Goal: Find specific page/section: Find specific page/section

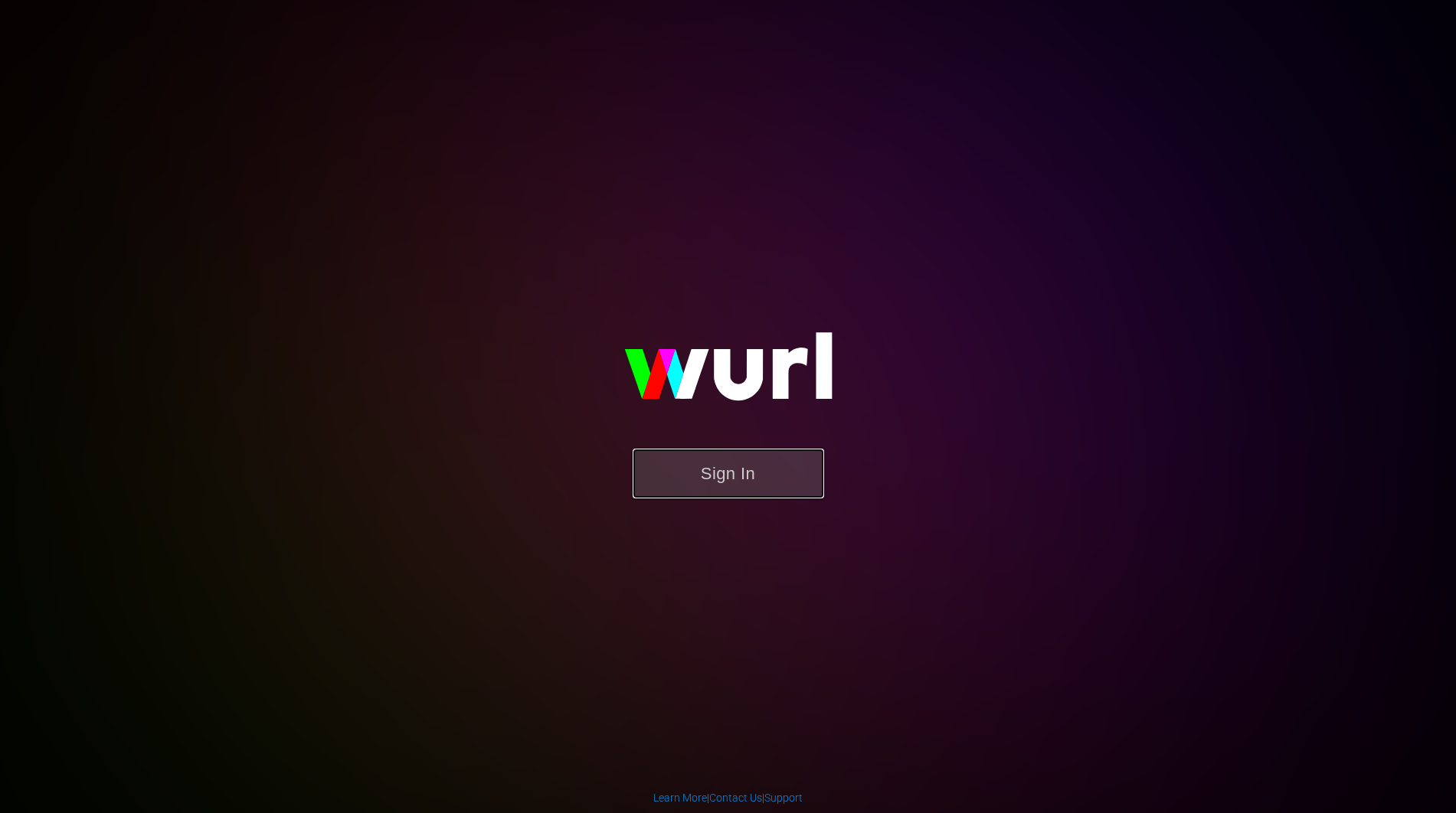
click at [763, 480] on button "Sign In" at bounding box center [728, 473] width 191 height 49
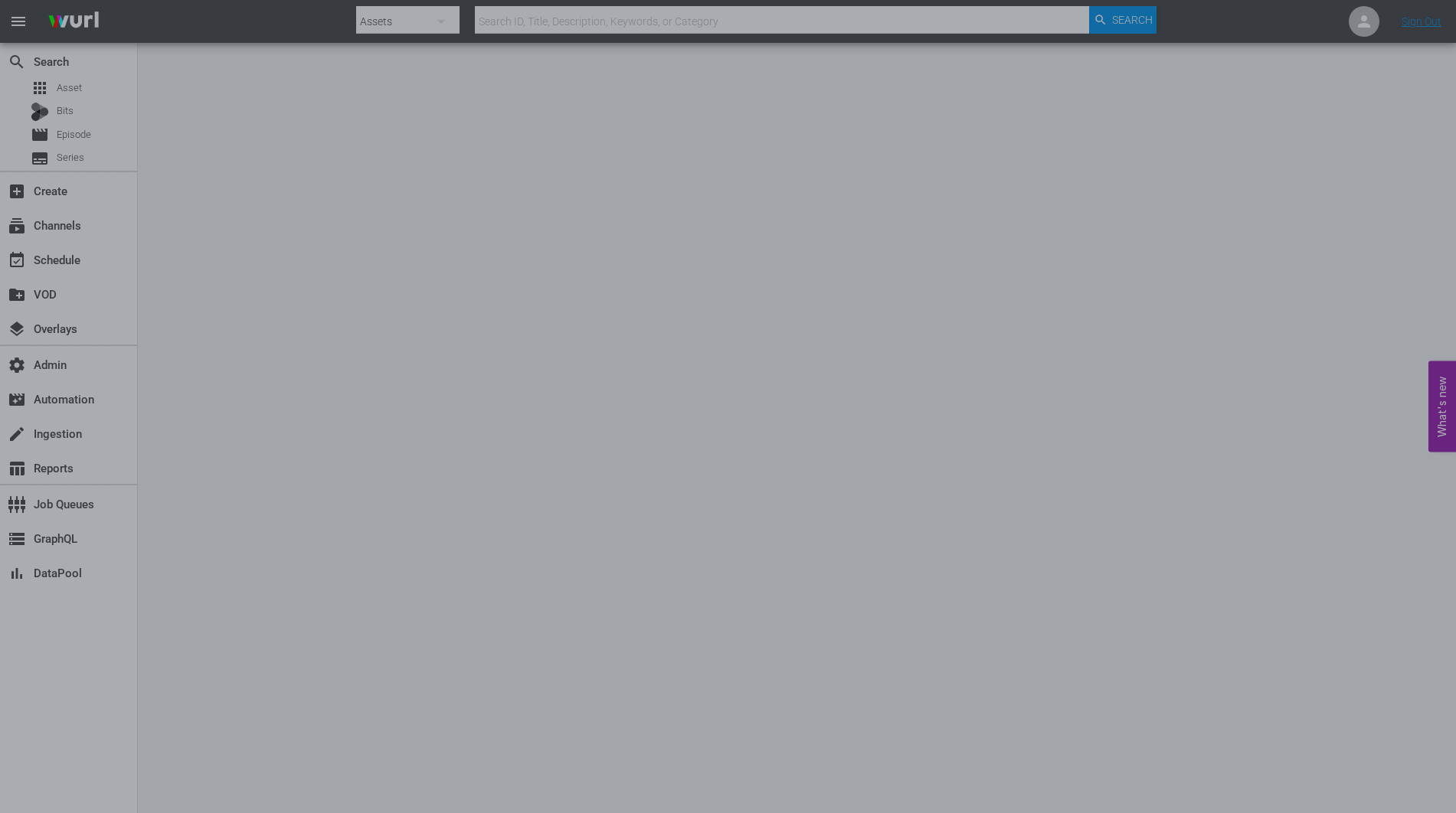
click at [422, 389] on div at bounding box center [728, 406] width 1456 height 813
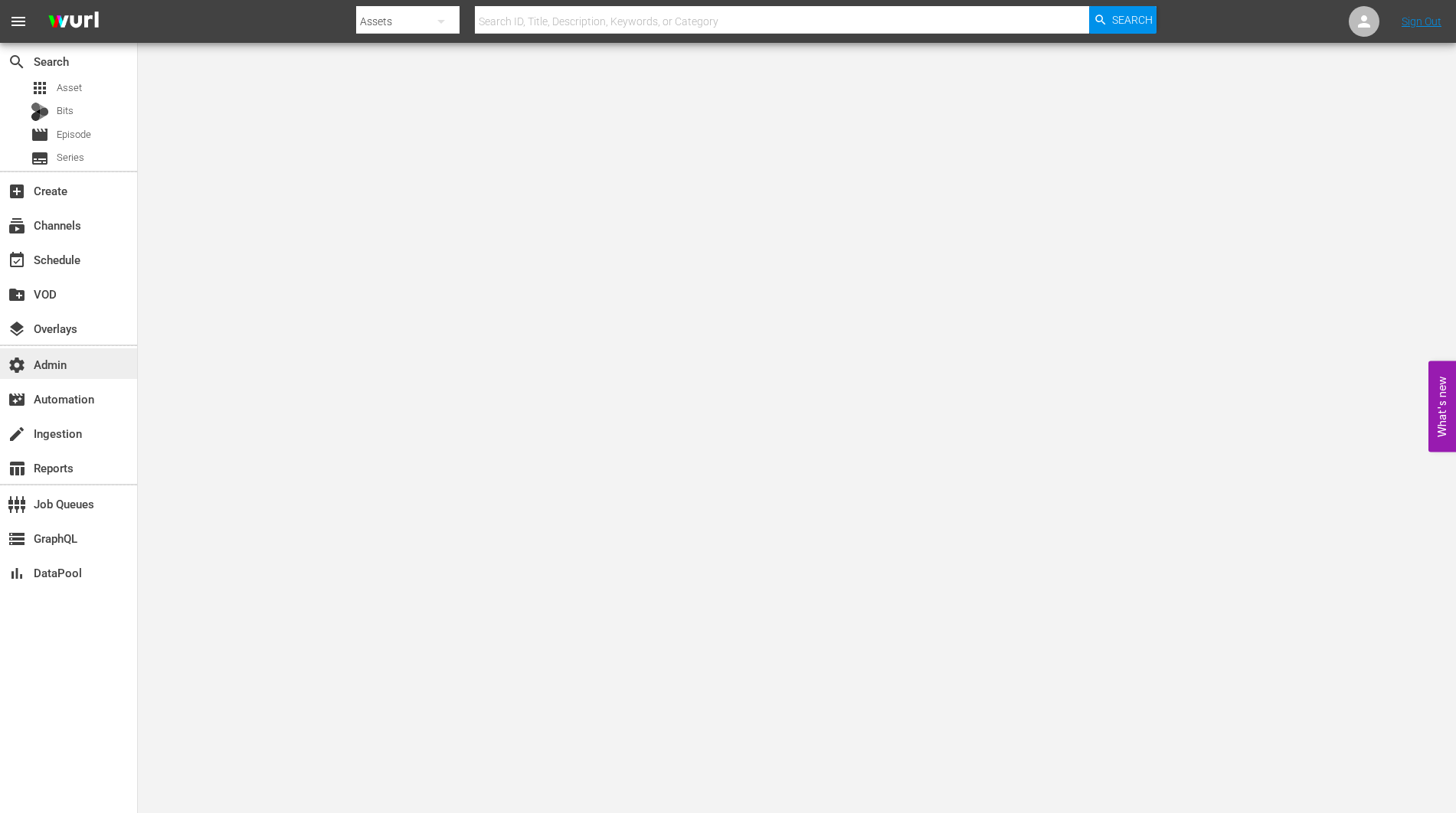
click at [71, 367] on div "settings Admin" at bounding box center [43, 362] width 86 height 14
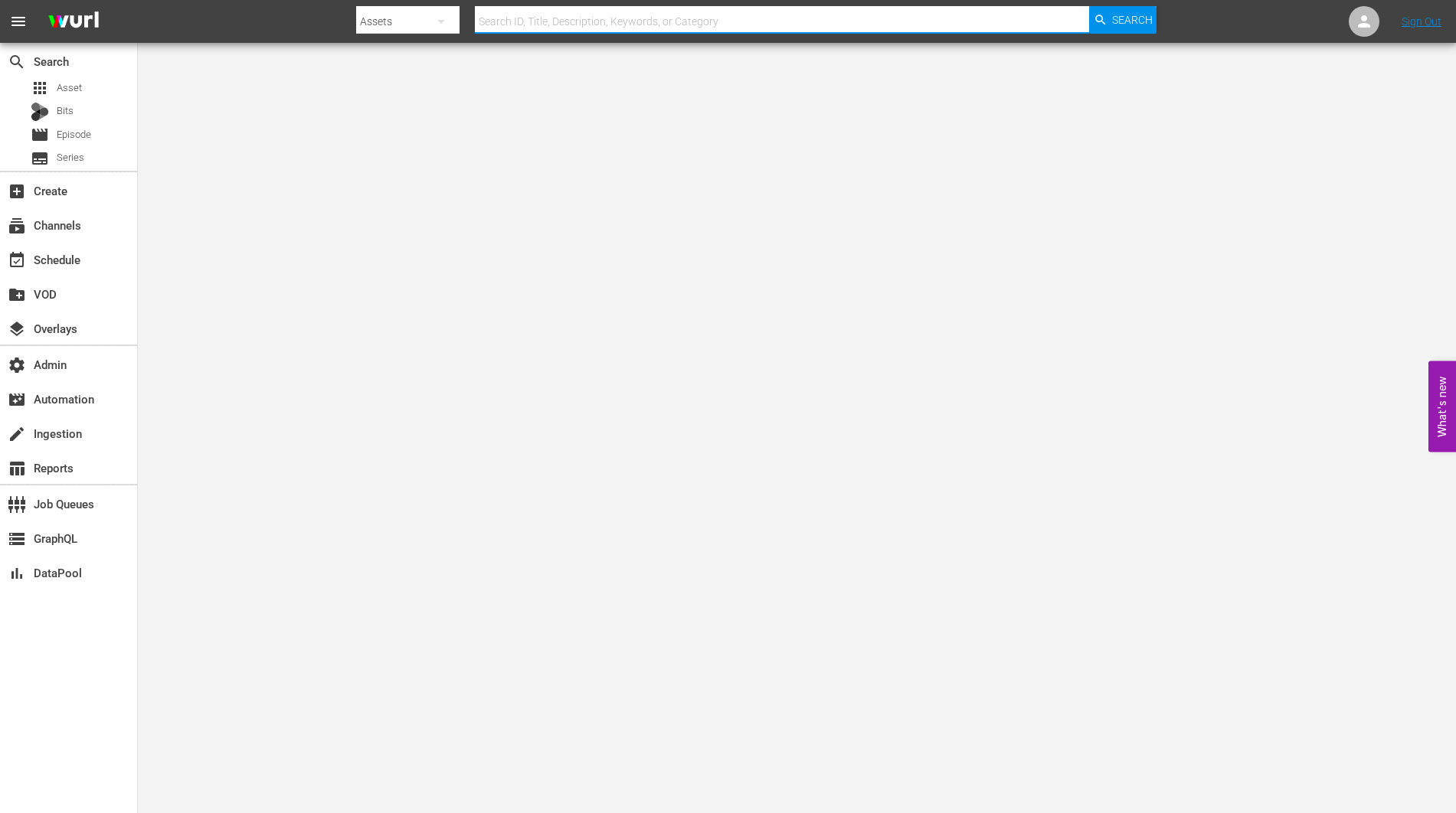
click at [560, 21] on input "text" at bounding box center [782, 21] width 614 height 36
paste input "Python.Module.SceneChangeDetection.detect_scenes(186306864)"
drag, startPoint x: 737, startPoint y: 24, endPoint x: 294, endPoint y: 14, distance: 443.1
click at [475, 14] on input "Python.Module.SceneChangeDetection.detect_scenes(186306864" at bounding box center [782, 21] width 614 height 36
type input "186306864"
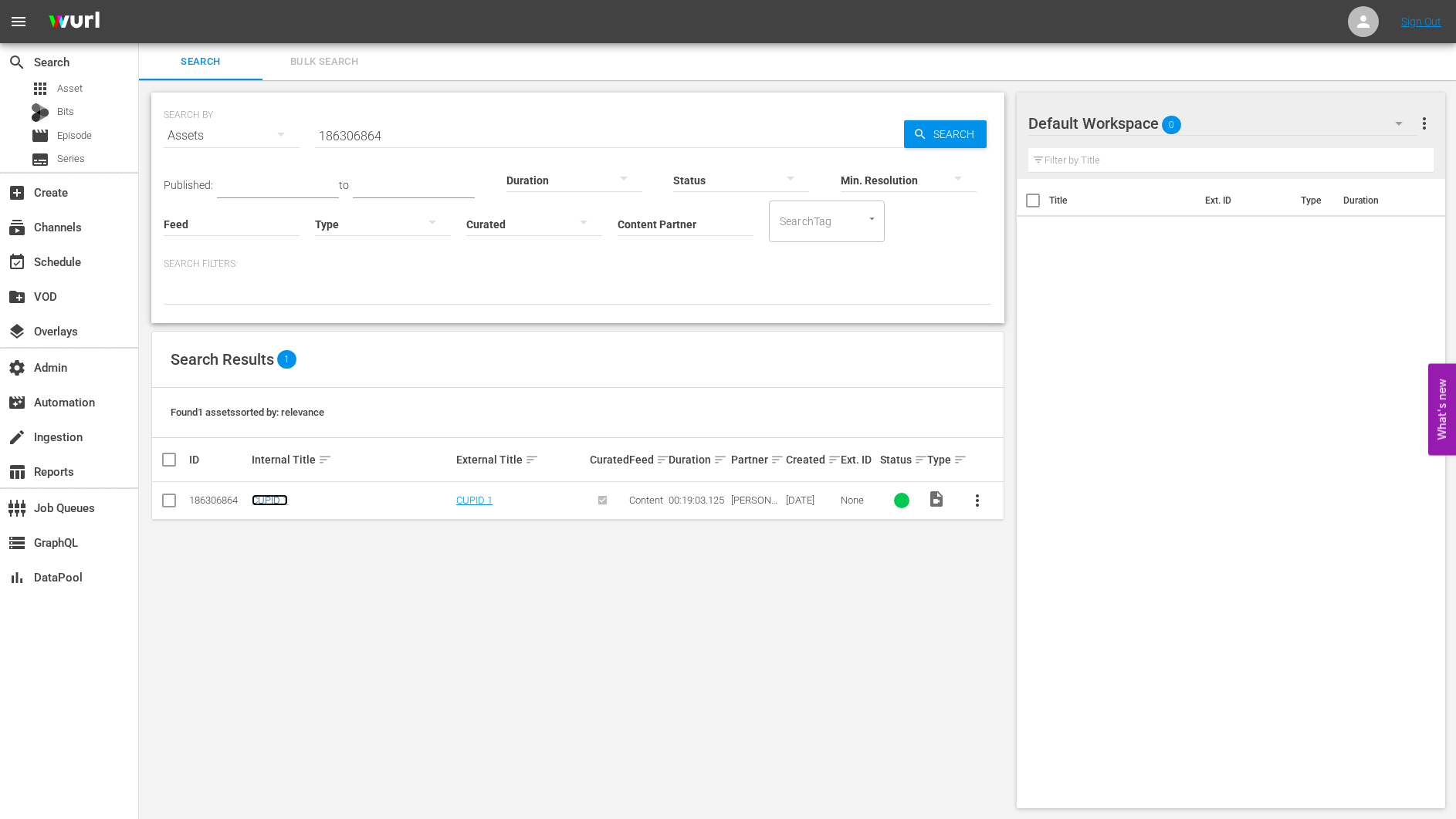
click at [277, 497] on link "CUPID 1" at bounding box center [270, 500] width 37 height 11
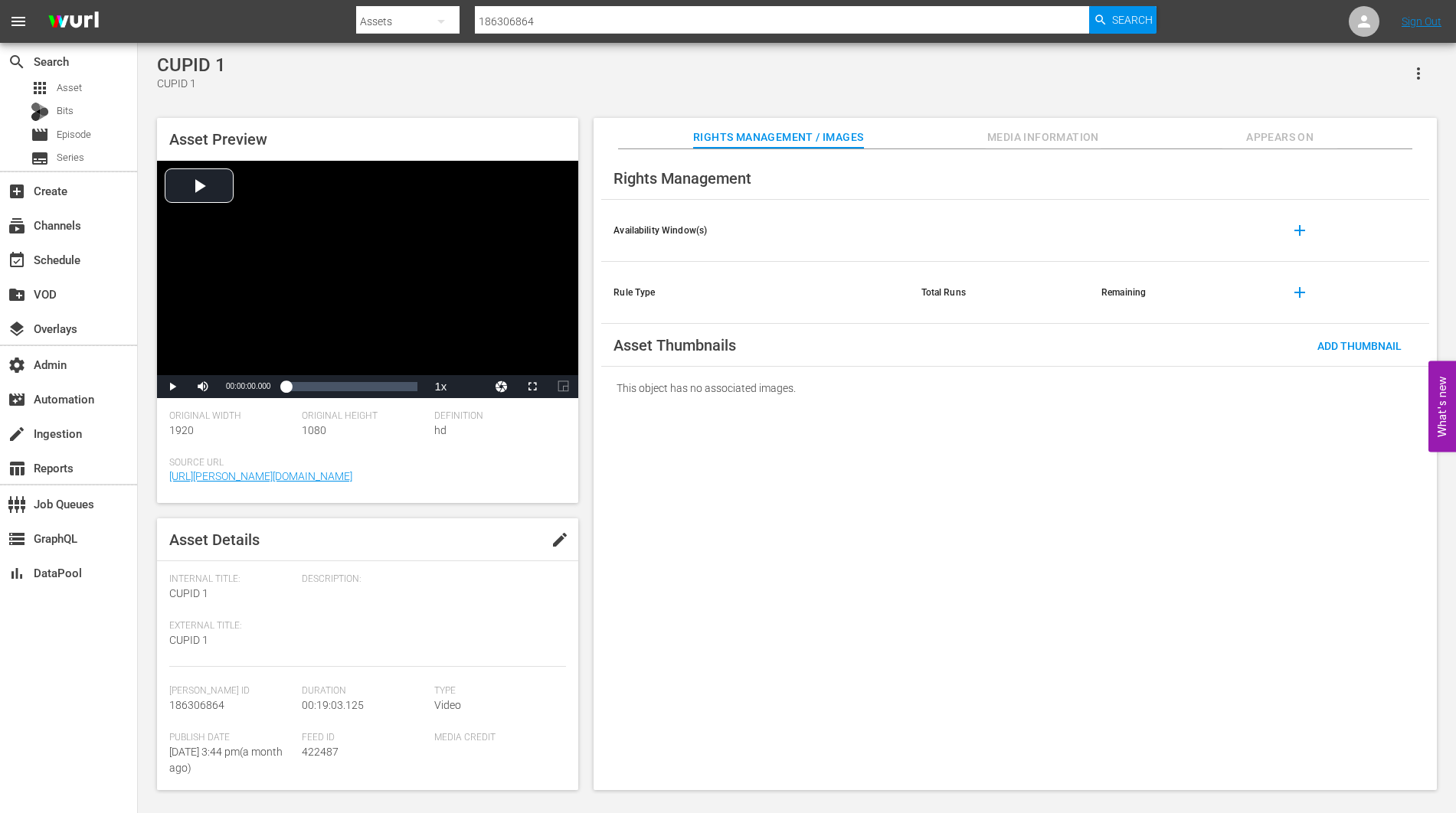
scroll to position [259, 0]
